Goal: Transaction & Acquisition: Purchase product/service

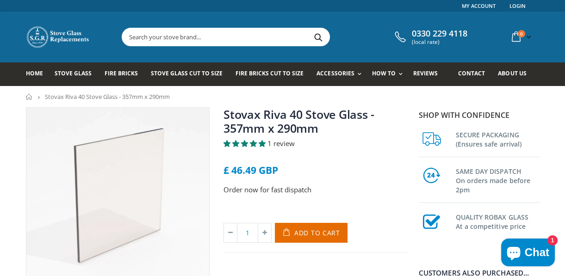
click at [283, 145] on span "1 review" at bounding box center [280, 143] width 27 height 9
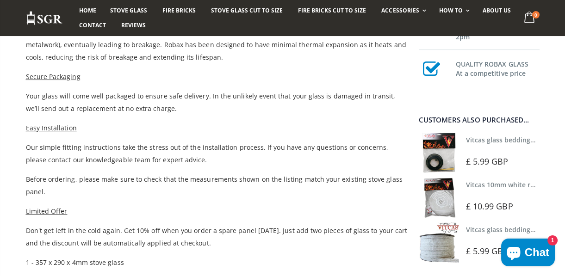
scroll to position [440, 0]
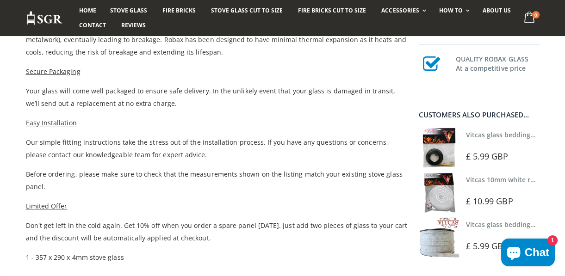
click at [443, 151] on img at bounding box center [438, 148] width 40 height 40
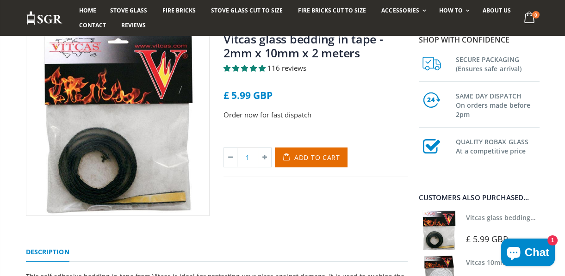
scroll to position [55, 0]
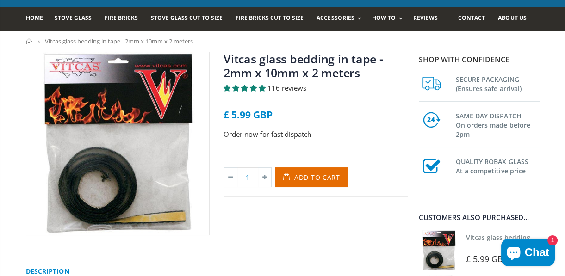
click at [265, 87] on span "4.84 stars" at bounding box center [261, 88] width 7 height 7
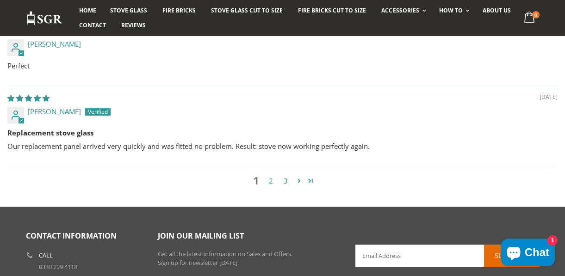
scroll to position [909, 0]
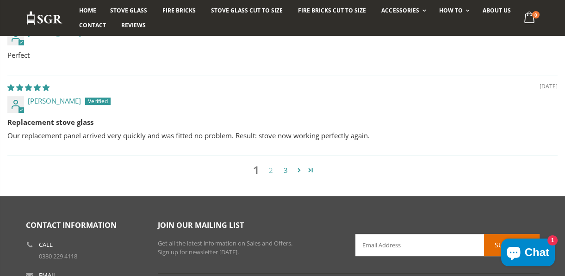
click at [271, 173] on link "2" at bounding box center [271, 170] width 15 height 11
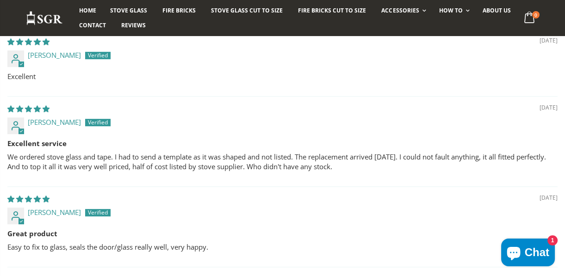
scroll to position [0, 0]
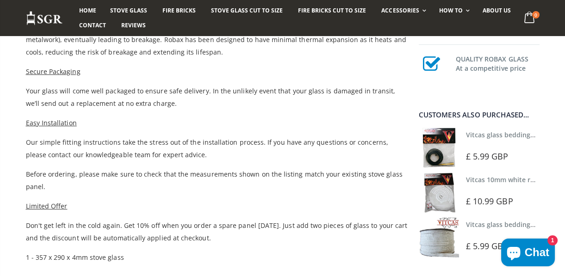
scroll to position [468, 0]
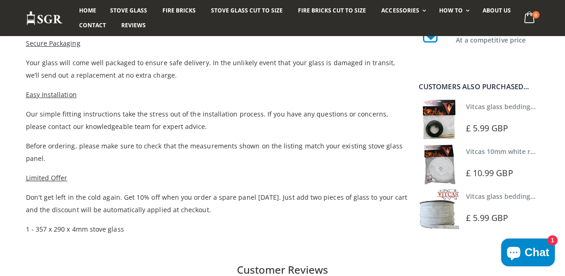
click at [446, 161] on img at bounding box center [438, 164] width 40 height 40
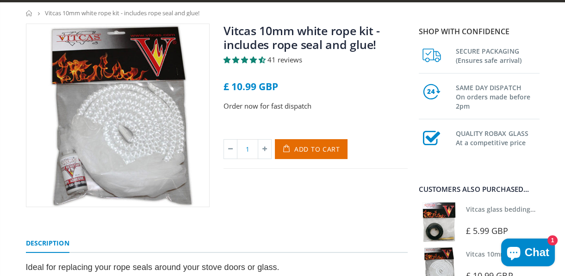
scroll to position [28, 0]
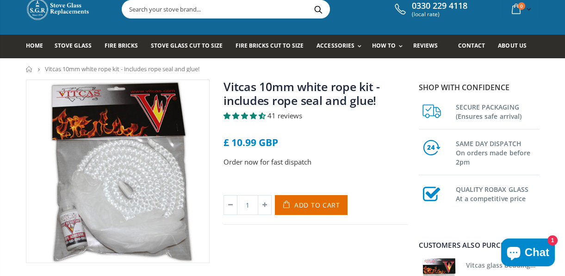
click at [261, 116] on span "4.66 stars" at bounding box center [261, 115] width 7 height 7
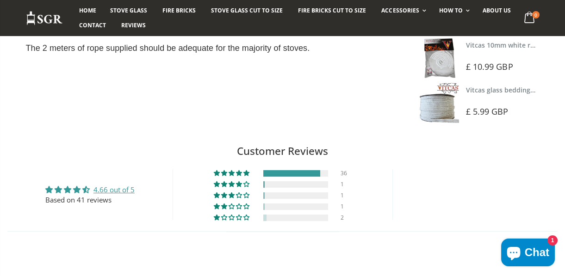
scroll to position [460, 0]
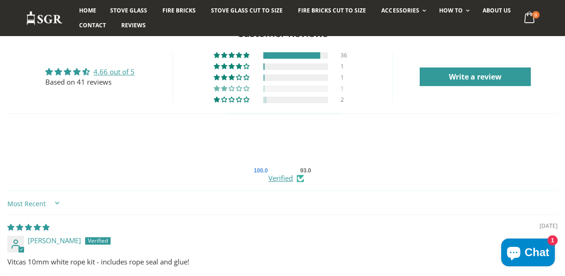
click at [274, 87] on div at bounding box center [295, 89] width 65 height 6
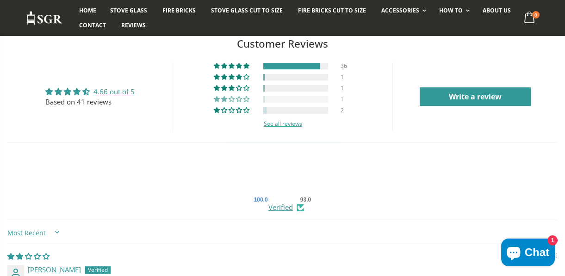
scroll to position [440, 0]
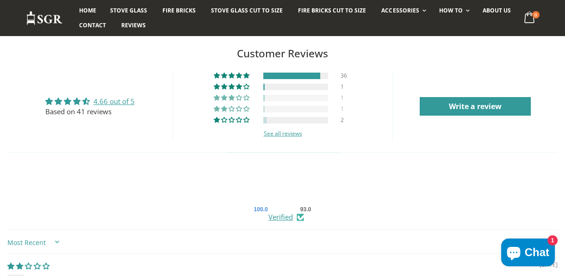
click at [267, 97] on div at bounding box center [295, 98] width 65 height 6
click at [271, 87] on div at bounding box center [295, 87] width 65 height 6
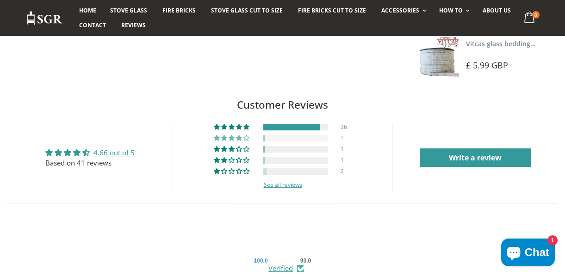
scroll to position [384, 0]
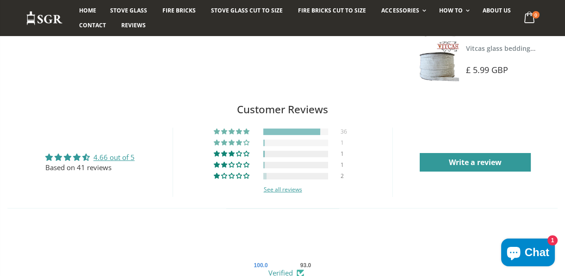
click at [269, 131] on div at bounding box center [291, 132] width 57 height 6
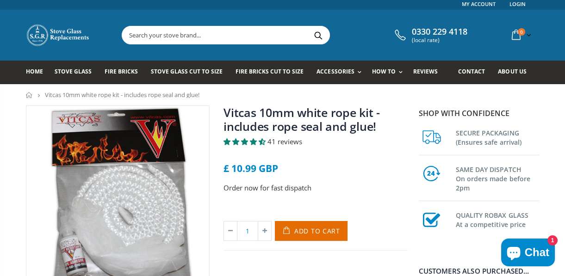
scroll to position [0, 0]
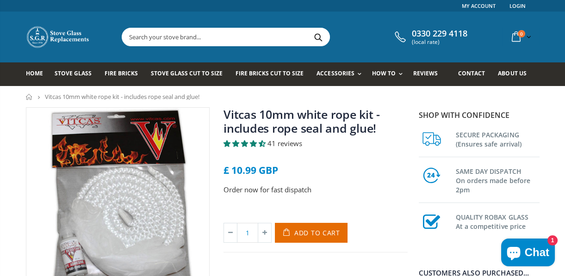
click at [158, 37] on input "text" at bounding box center [277, 37] width 311 height 18
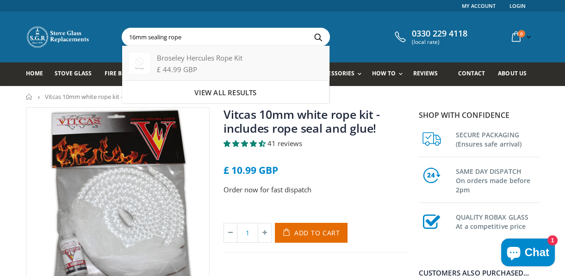
type input "16mm sealing rope"
click at [194, 61] on div "Broseley Hercules Rope Kit" at bounding box center [225, 58] width 193 height 10
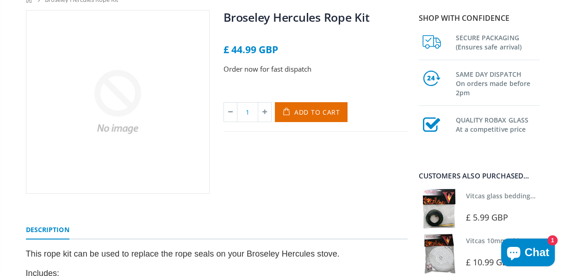
scroll to position [28, 0]
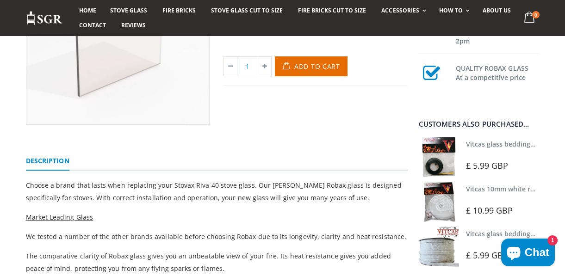
scroll to position [168, 0]
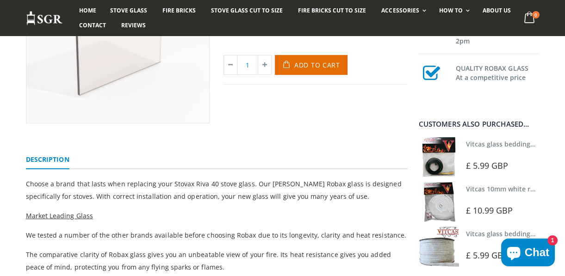
click at [437, 162] on img at bounding box center [438, 157] width 40 height 40
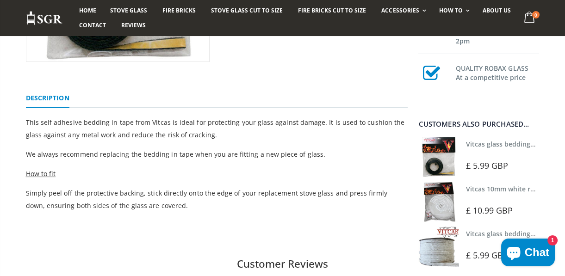
scroll to position [252, 0]
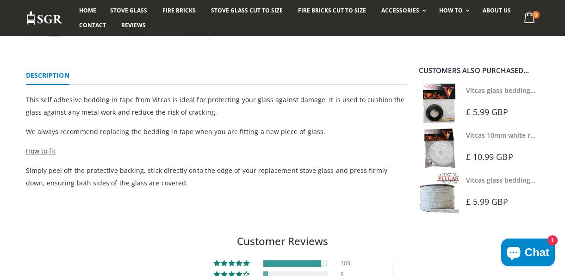
click at [439, 201] on img at bounding box center [438, 193] width 40 height 40
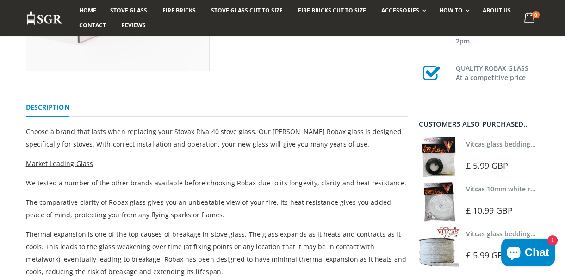
scroll to position [224, 0]
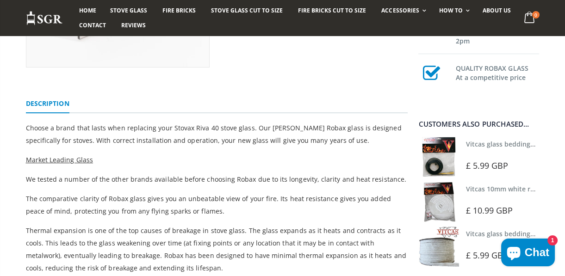
click at [438, 151] on img at bounding box center [438, 157] width 40 height 40
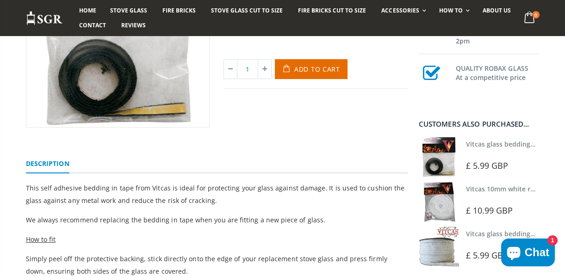
scroll to position [168, 0]
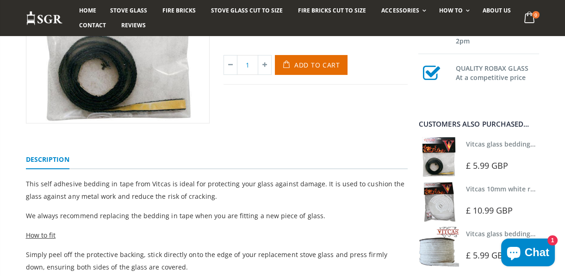
click at [444, 204] on img at bounding box center [438, 202] width 40 height 40
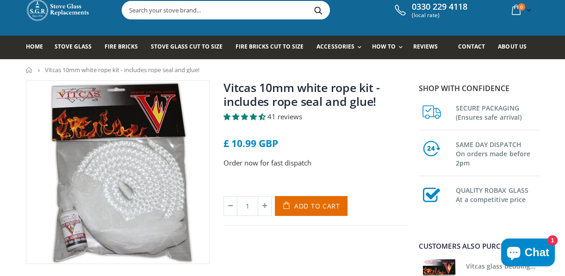
scroll to position [26, 0]
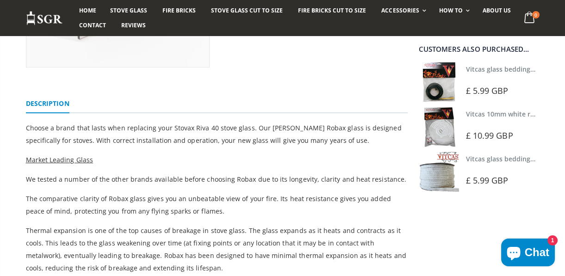
scroll to position [224, 0]
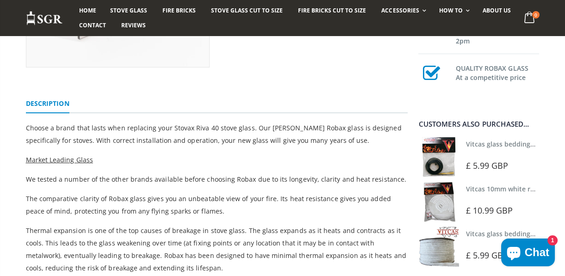
click at [450, 249] on img at bounding box center [438, 247] width 40 height 40
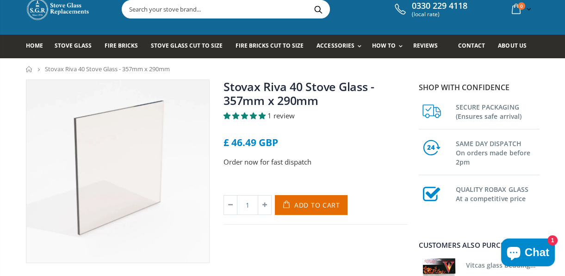
scroll to position [28, 0]
click at [329, 205] on span "Add to Cart" at bounding box center [317, 205] width 46 height 9
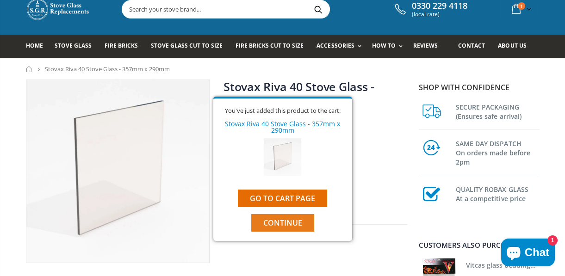
click at [303, 220] on button "Continue" at bounding box center [282, 223] width 63 height 18
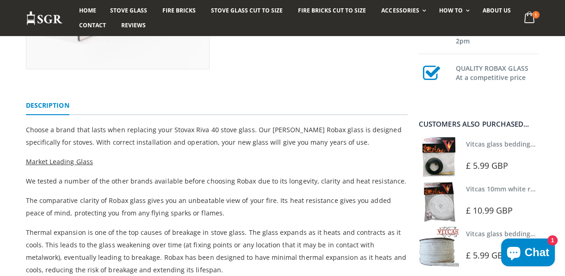
scroll to position [224, 0]
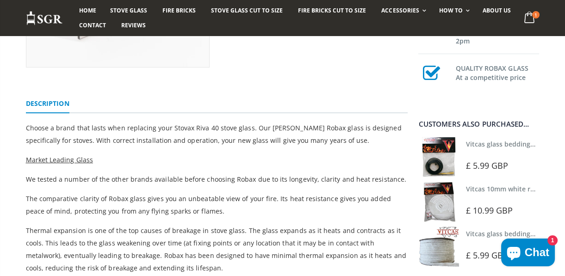
click at [435, 157] on img at bounding box center [438, 157] width 40 height 40
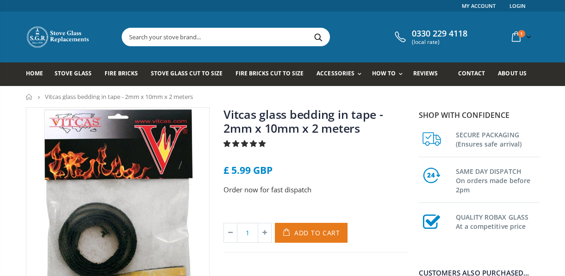
click at [305, 230] on span "Add to Cart" at bounding box center [317, 232] width 46 height 9
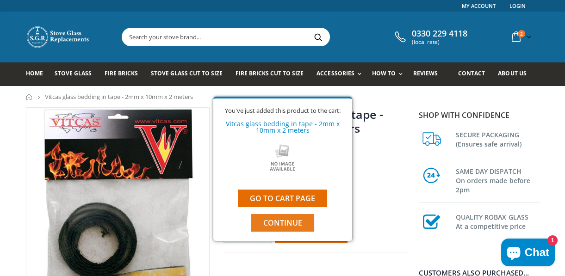
click at [294, 225] on span "Continue" at bounding box center [282, 223] width 39 height 10
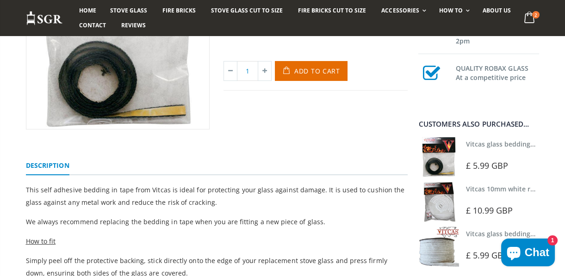
scroll to position [168, 0]
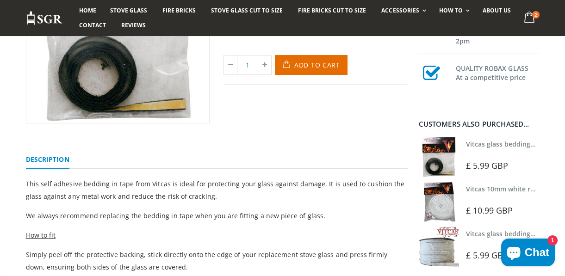
click at [443, 203] on img at bounding box center [438, 202] width 40 height 40
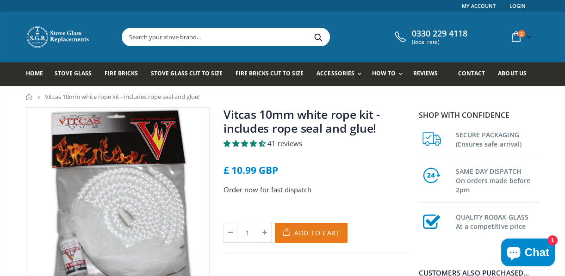
click at [326, 228] on span "Add to Cart" at bounding box center [317, 232] width 46 height 9
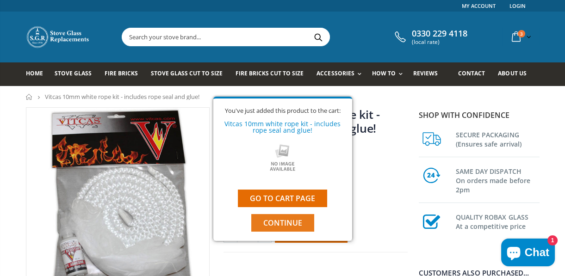
click at [302, 221] on button "Continue" at bounding box center [282, 223] width 63 height 18
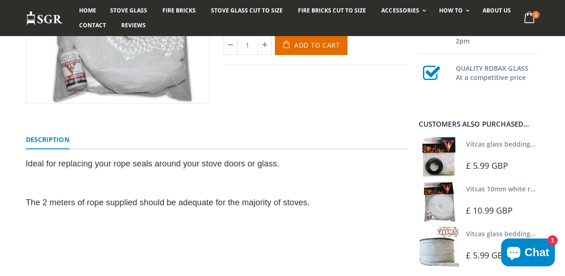
scroll to position [196, 0]
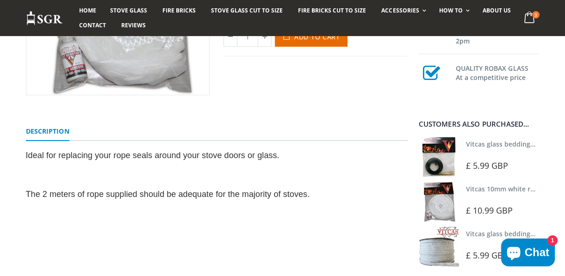
click at [438, 250] on img at bounding box center [438, 247] width 40 height 40
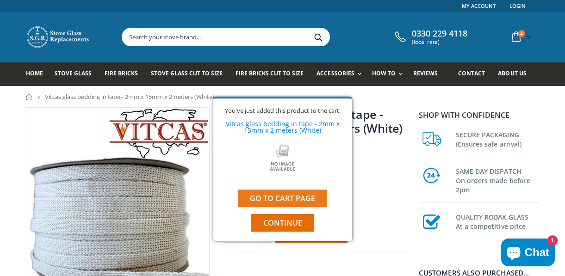
click at [284, 200] on link "Go to cart page" at bounding box center [282, 199] width 89 height 18
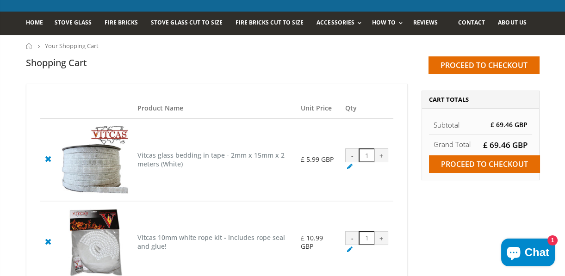
scroll to position [28, 0]
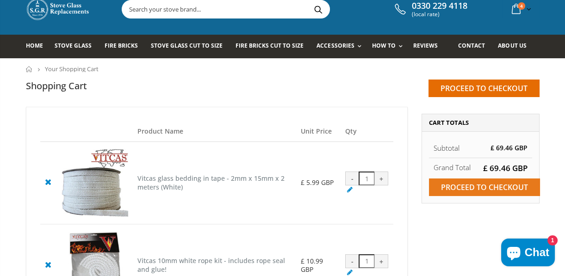
click at [467, 185] on input "Proceed to checkout" at bounding box center [484, 187] width 111 height 18
